Goal: Information Seeking & Learning: Find specific fact

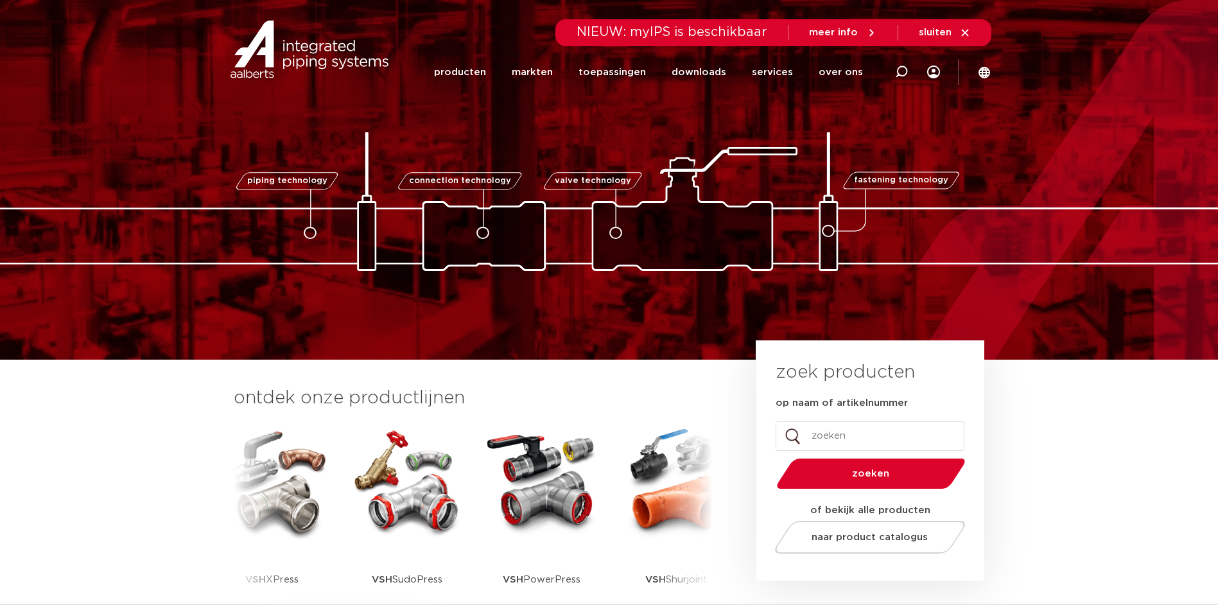
click at [898, 73] on icon at bounding box center [901, 71] width 15 height 15
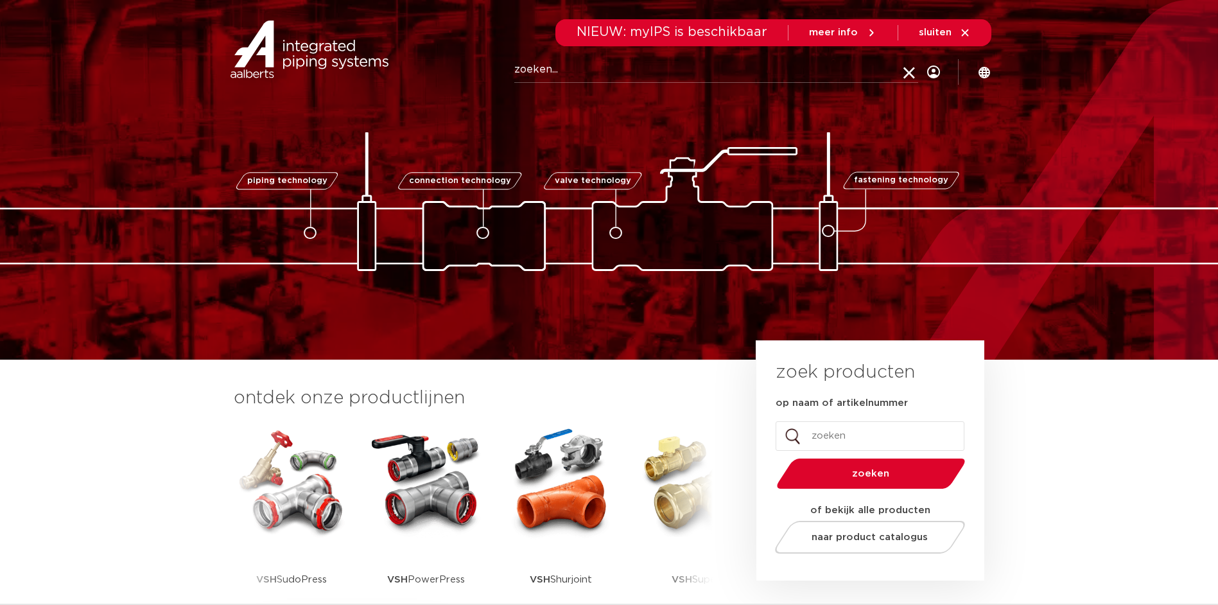
click at [848, 448] on input "op naam of artikelnummer" at bounding box center [870, 436] width 189 height 30
paste input "123459943"
type input "123459943"
click at [771, 457] on button "zoeken" at bounding box center [870, 473] width 199 height 33
click at [871, 473] on span "zoeken" at bounding box center [871, 474] width 123 height 10
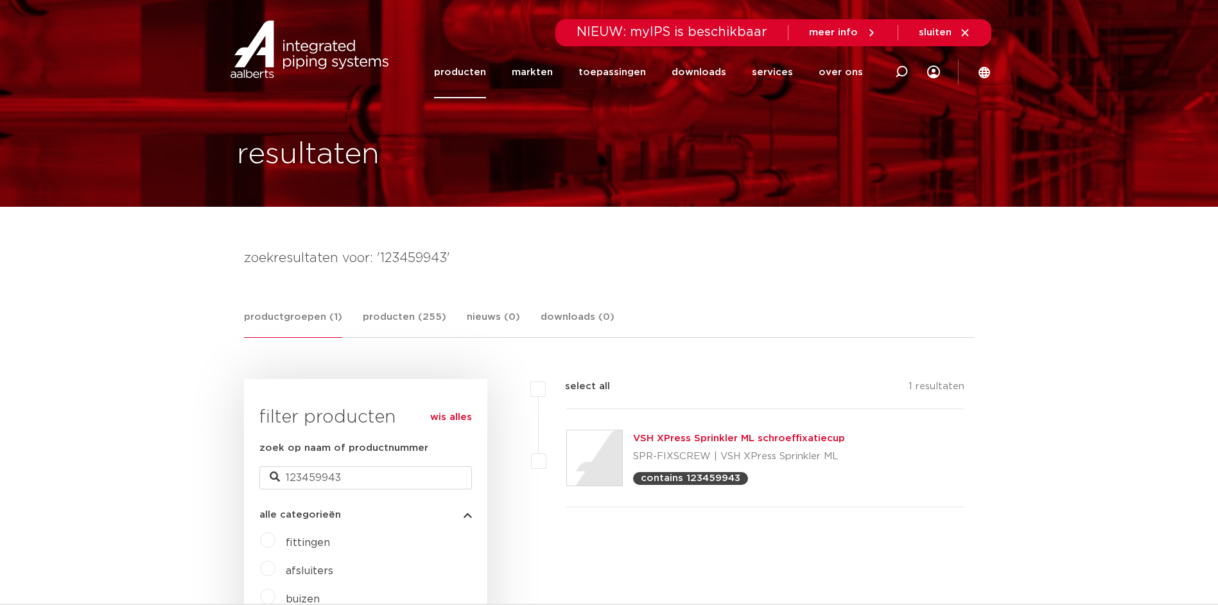
click at [797, 436] on link "VSH XPress Sprinkler ML schroeffixatiecup" at bounding box center [739, 438] width 212 height 10
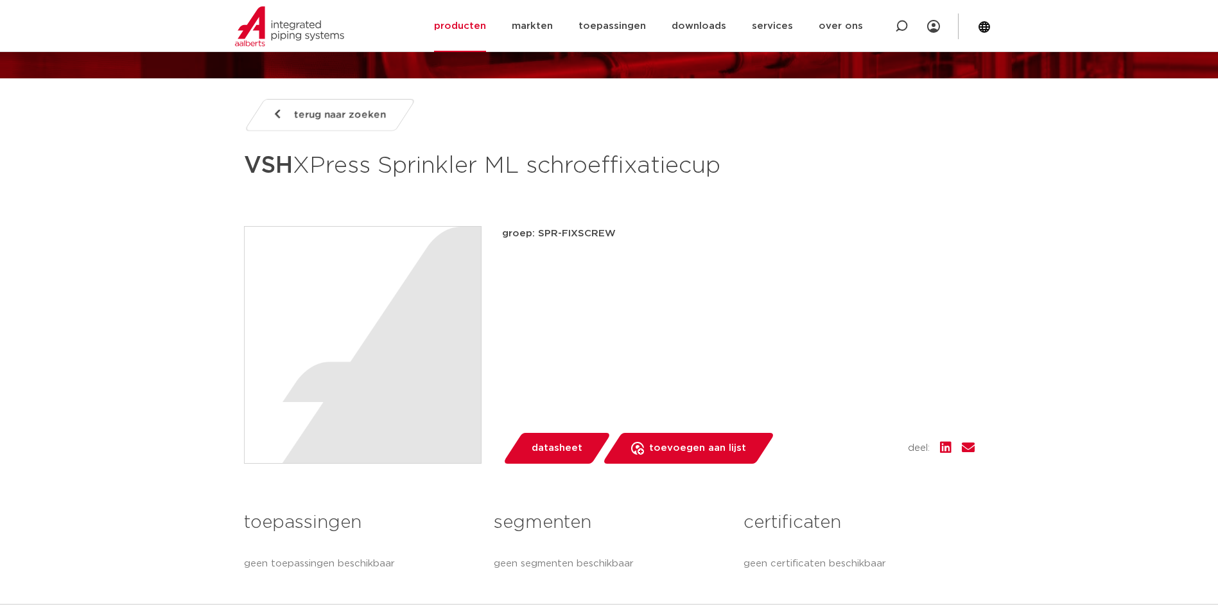
scroll to position [64, 0]
